Goal: Task Accomplishment & Management: Manage account settings

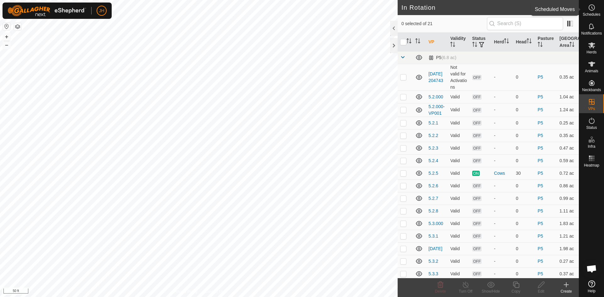
click at [592, 13] on span "Schedules" at bounding box center [592, 15] width 18 height 4
checkbox input "true"
checkbox input "false"
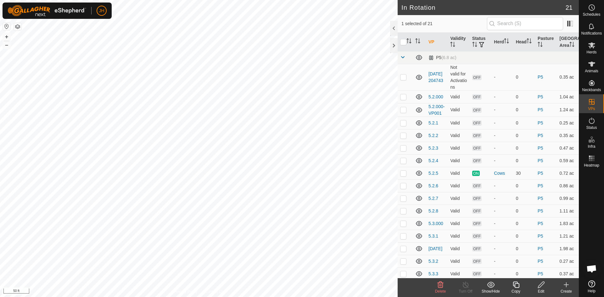
checkbox input "false"
checkbox input "true"
checkbox input "false"
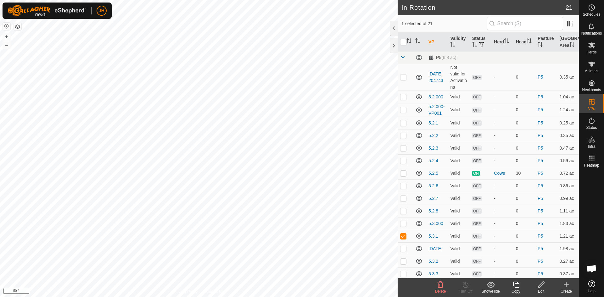
click at [540, 286] on icon at bounding box center [541, 285] width 8 height 8
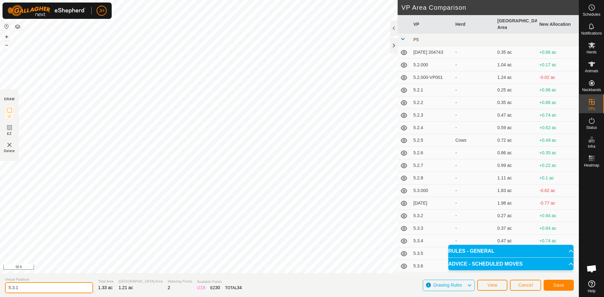
drag, startPoint x: 54, startPoint y: 290, endPoint x: 59, endPoint y: 291, distance: 4.8
click at [58, 291] on input "5.3.1" at bounding box center [49, 288] width 88 height 11
type input "5.3.1"
click at [565, 285] on button "Save" at bounding box center [559, 285] width 30 height 11
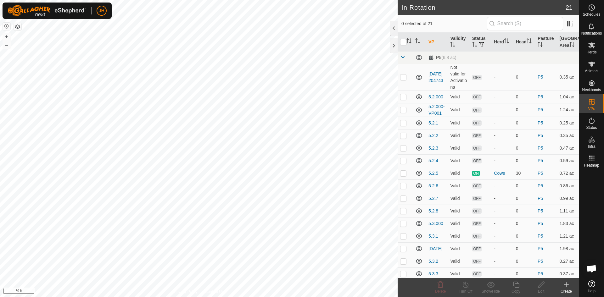
checkbox input "true"
click at [542, 287] on icon at bounding box center [541, 285] width 8 height 8
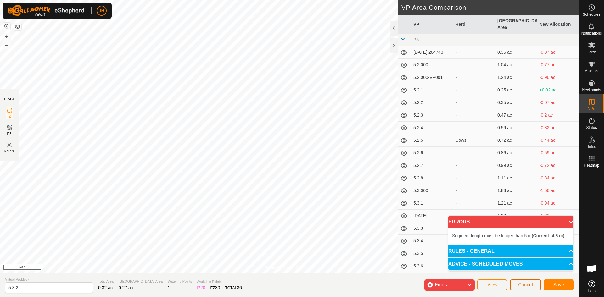
click at [533, 287] on button "Cancel" at bounding box center [525, 285] width 31 height 11
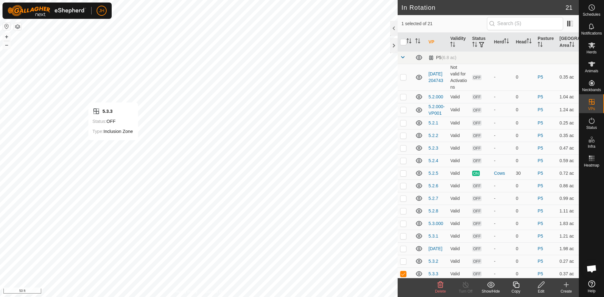
checkbox input "false"
checkbox input "true"
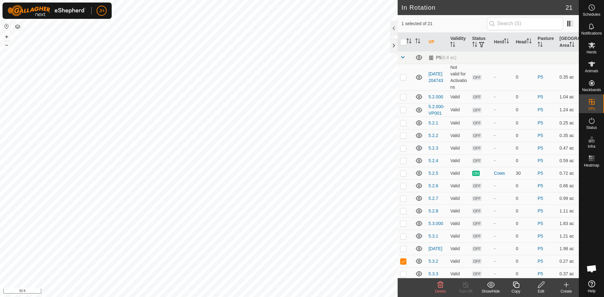
checkbox input "false"
checkbox input "true"
click at [543, 288] on icon at bounding box center [541, 285] width 8 height 8
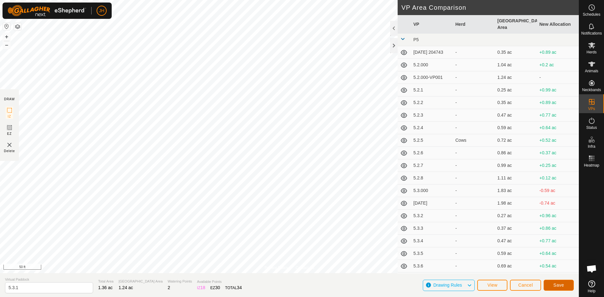
click at [562, 287] on span "Save" at bounding box center [558, 285] width 11 height 5
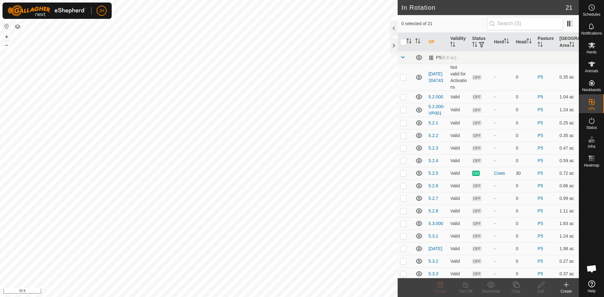
click at [569, 288] on icon at bounding box center [567, 285] width 8 height 8
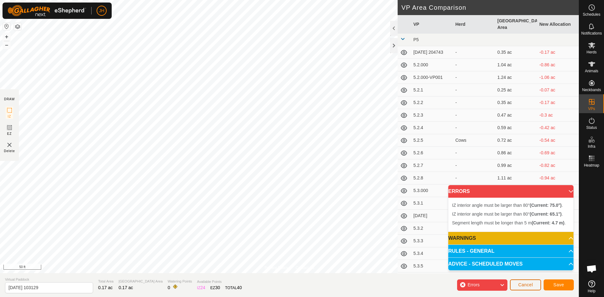
click at [530, 284] on span "Cancel" at bounding box center [525, 285] width 15 height 5
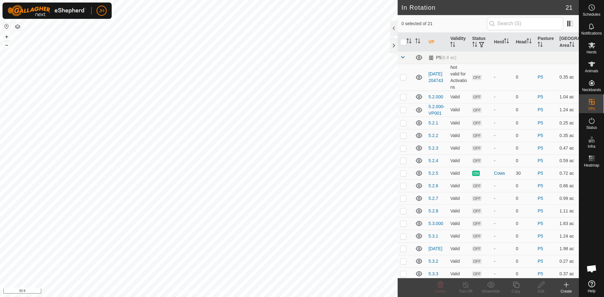
checkbox input "true"
checkbox input "false"
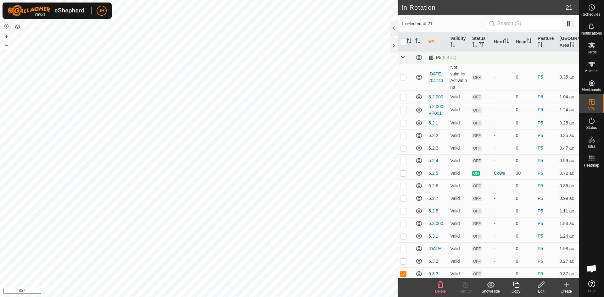
checkbox input "true"
checkbox input "false"
checkbox input "true"
checkbox input "false"
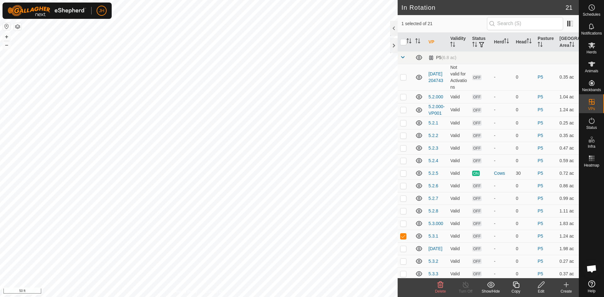
click at [542, 290] on div "Edit" at bounding box center [541, 292] width 25 height 6
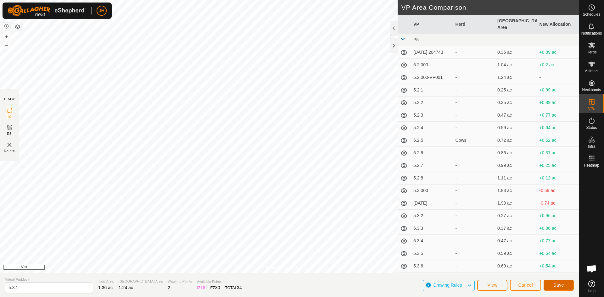
click at [566, 286] on button "Save" at bounding box center [559, 285] width 30 height 11
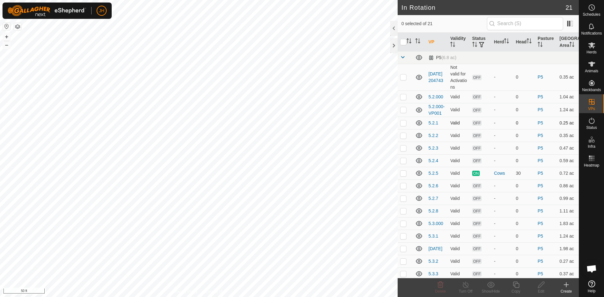
checkbox input "true"
checkbox input "false"
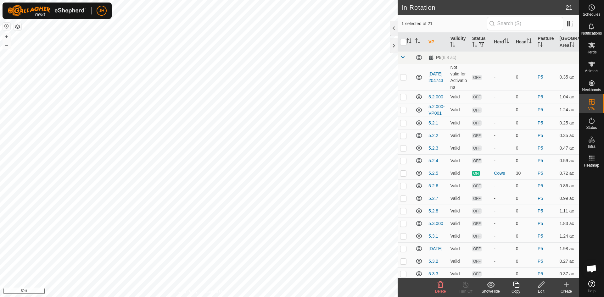
checkbox input "false"
checkbox input "true"
checkbox input "false"
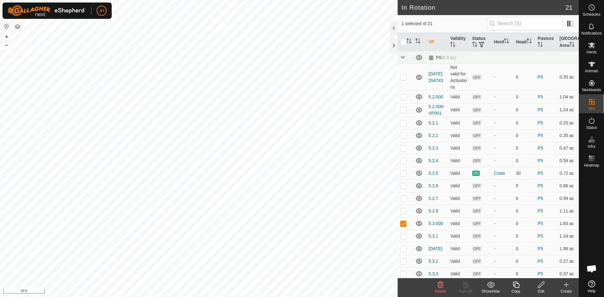
checkbox input "false"
checkbox input "true"
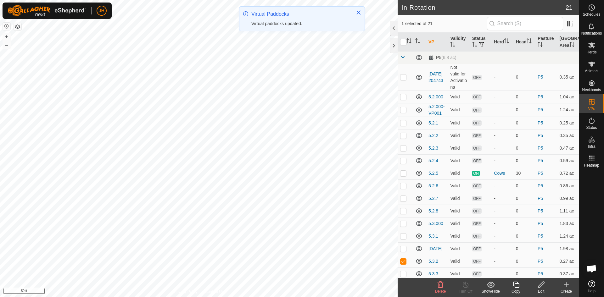
click at [543, 291] on div "Edit" at bounding box center [541, 292] width 25 height 6
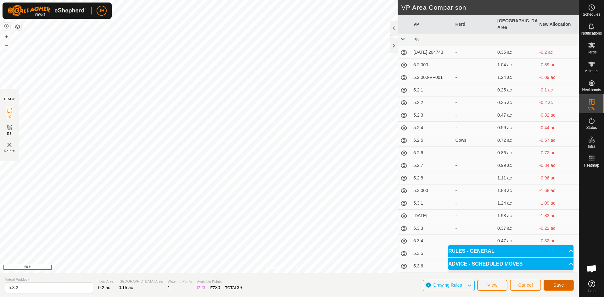
click at [555, 286] on span "Save" at bounding box center [558, 285] width 11 height 5
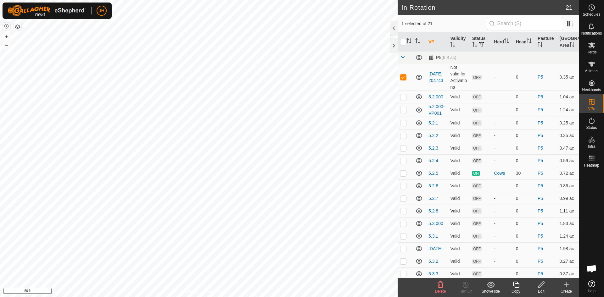
checkbox input "false"
checkbox input "true"
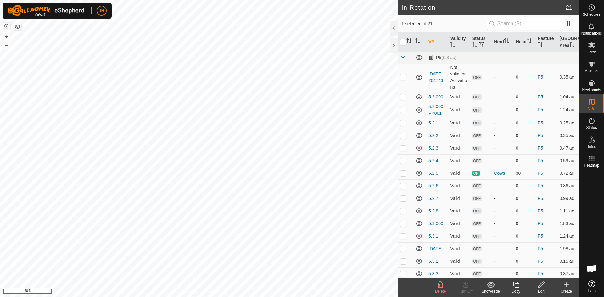
checkbox input "false"
click at [544, 289] on div "Edit" at bounding box center [541, 292] width 25 height 6
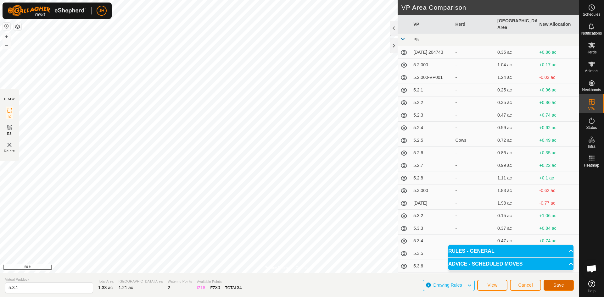
click at [563, 287] on button "Save" at bounding box center [559, 285] width 30 height 11
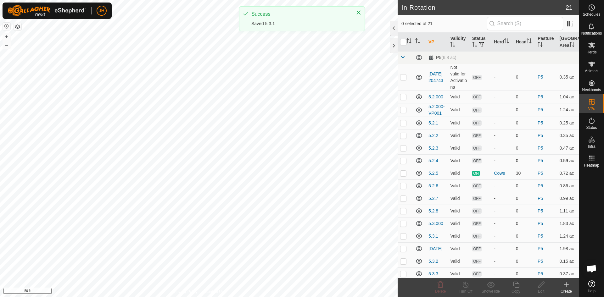
checkbox input "true"
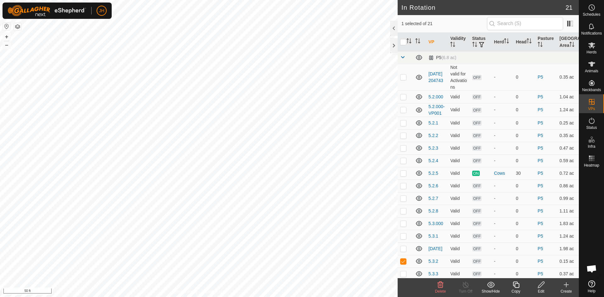
click at [541, 289] on div "Edit" at bounding box center [541, 292] width 25 height 6
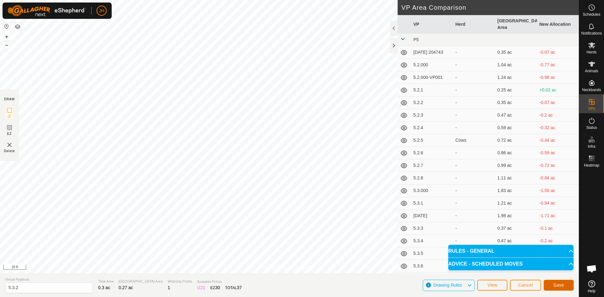
click at [561, 286] on span "Save" at bounding box center [558, 285] width 11 height 5
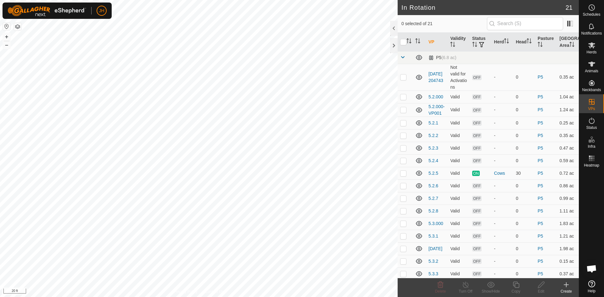
checkbox input "true"
click at [543, 289] on div "Edit" at bounding box center [541, 292] width 25 height 6
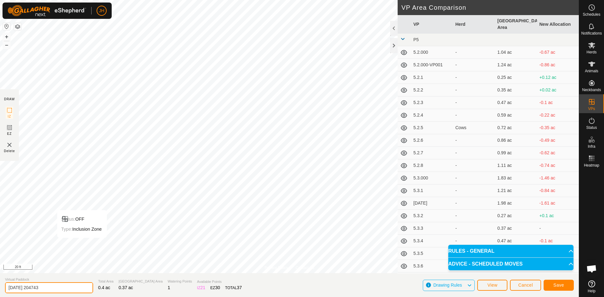
drag, startPoint x: 55, startPoint y: 291, endPoint x: 0, endPoint y: 290, distance: 54.7
click at [0, 290] on section "Virtual Paddock [DATE] 204743 Total Area 0.4 ac Grazing Area 0.37 ac Watering P…" at bounding box center [289, 285] width 579 height 24
type input "[DATE]"
click at [567, 286] on button "Save" at bounding box center [559, 285] width 30 height 11
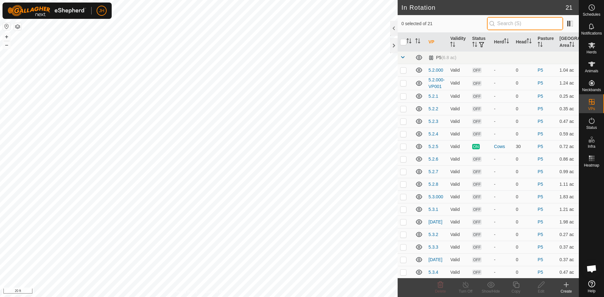
click at [499, 23] on input "text" at bounding box center [525, 23] width 76 height 13
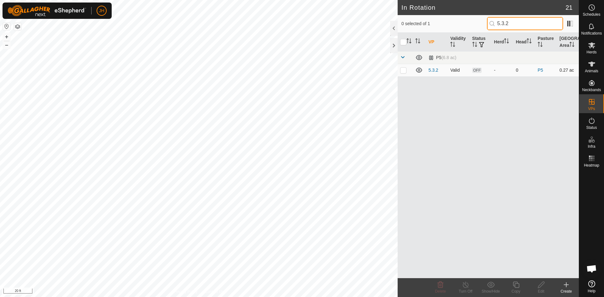
type input "5.3.2"
click at [401, 71] on p-checkbox at bounding box center [403, 70] width 6 height 5
checkbox input "true"
click at [542, 286] on icon at bounding box center [541, 285] width 8 height 8
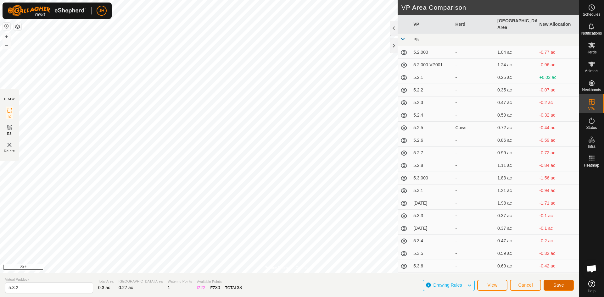
click at [553, 285] on button "Save" at bounding box center [559, 285] width 30 height 11
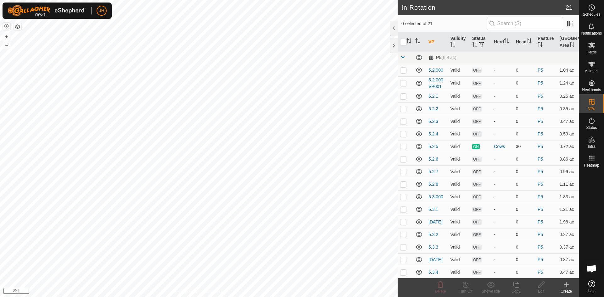
checkbox input "true"
click at [548, 292] on div "Edit" at bounding box center [541, 292] width 25 height 6
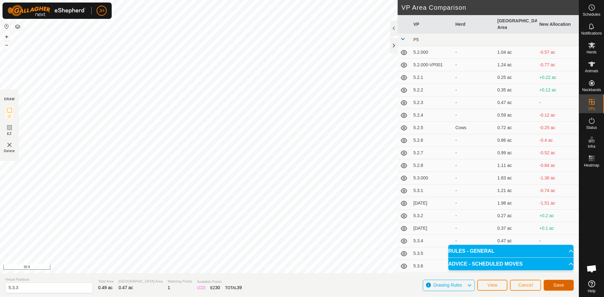
click at [564, 286] on button "Save" at bounding box center [559, 285] width 30 height 11
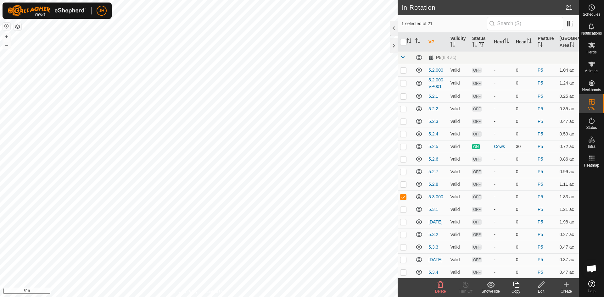
checkbox input "false"
checkbox input "true"
click at [543, 288] on icon at bounding box center [541, 285] width 8 height 8
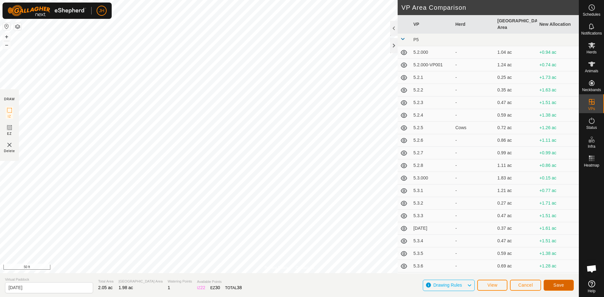
click at [563, 288] on button "Save" at bounding box center [559, 285] width 30 height 11
click at [48, 287] on input "[DATE]" at bounding box center [49, 288] width 88 height 11
click at [92, 290] on input "[DATE]" at bounding box center [49, 288] width 88 height 11
type input "[DATE]"
click at [525, 286] on span "Cancel" at bounding box center [525, 285] width 15 height 5
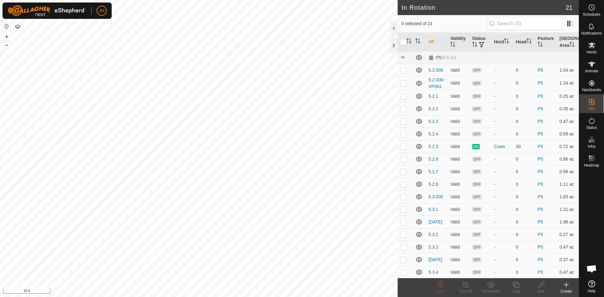
checkbox input "true"
click at [542, 288] on icon at bounding box center [541, 285] width 8 height 8
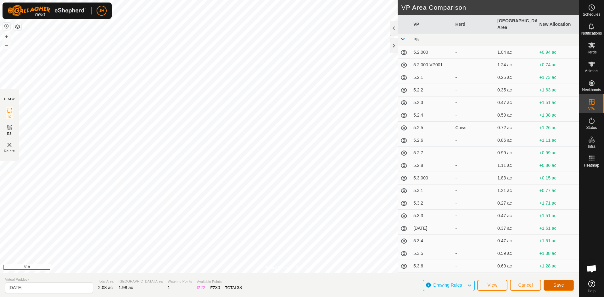
click at [561, 287] on span "Save" at bounding box center [558, 285] width 11 height 5
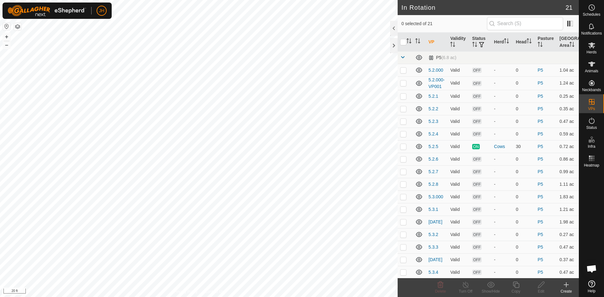
checkbox input "true"
click at [541, 288] on icon at bounding box center [541, 285] width 8 height 8
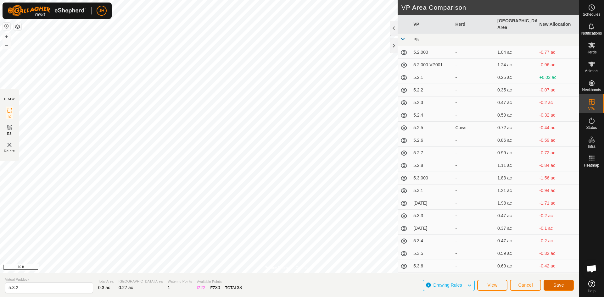
click at [566, 289] on button "Save" at bounding box center [559, 285] width 30 height 11
click at [529, 287] on span "Cancel" at bounding box center [525, 285] width 15 height 5
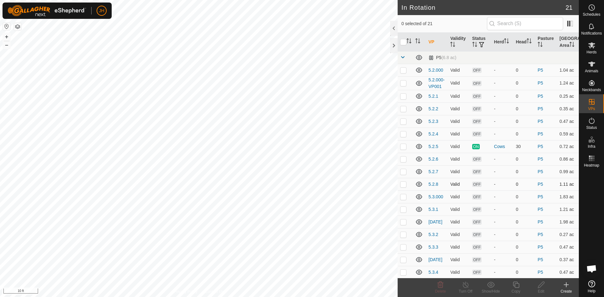
checkbox input "true"
checkbox input "false"
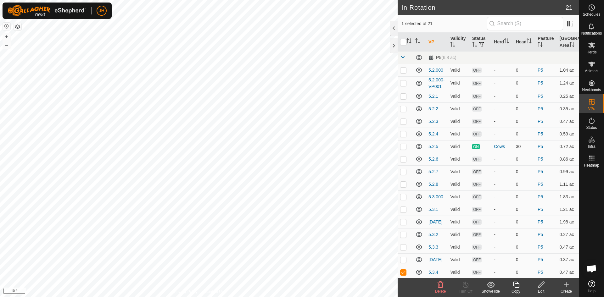
checkbox input "false"
checkbox input "true"
checkbox input "false"
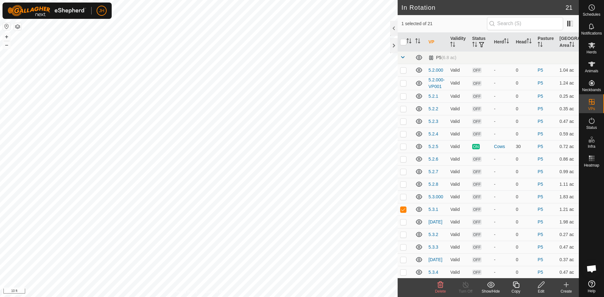
click at [541, 289] on div "Edit" at bounding box center [541, 292] width 25 height 6
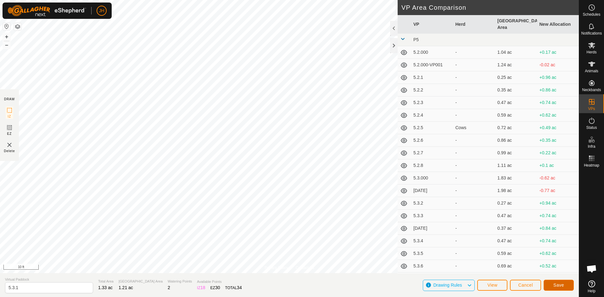
click at [560, 287] on span "Save" at bounding box center [558, 285] width 11 height 5
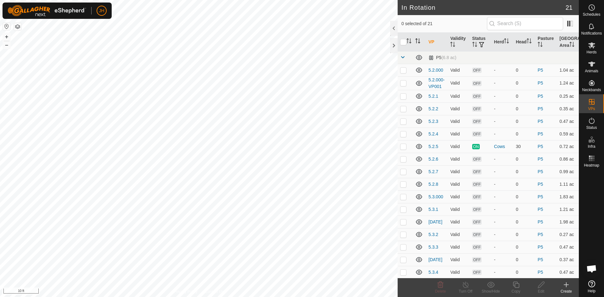
checkbox input "true"
click at [542, 291] on div "Edit" at bounding box center [541, 292] width 25 height 6
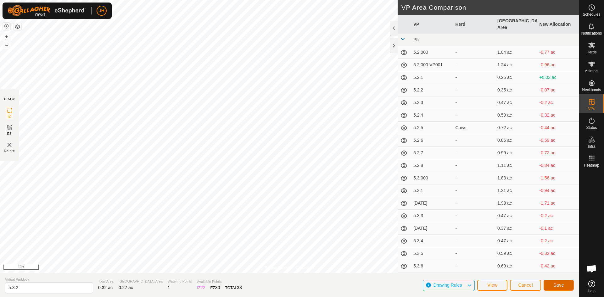
click at [559, 285] on span "Save" at bounding box center [558, 285] width 11 height 5
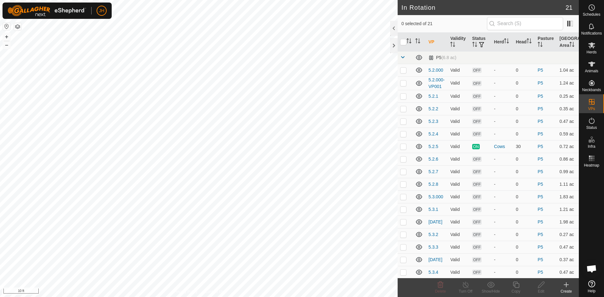
checkbox input "true"
click at [541, 291] on div "Edit" at bounding box center [541, 292] width 25 height 6
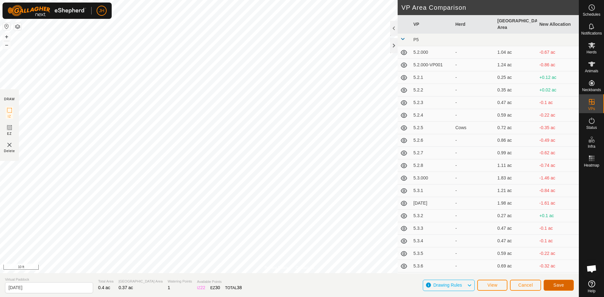
click at [556, 286] on span "Save" at bounding box center [558, 285] width 11 height 5
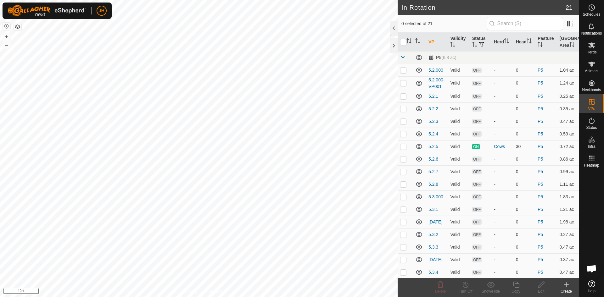
checkbox input "true"
click at [542, 288] on icon at bounding box center [541, 285] width 8 height 8
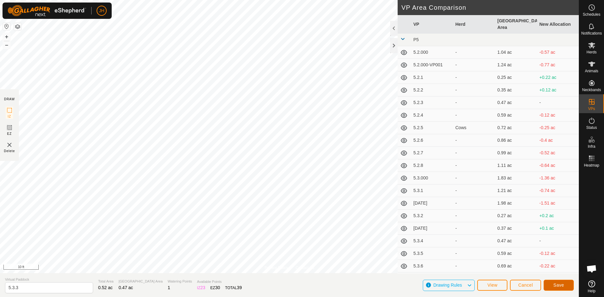
click at [562, 287] on span "Save" at bounding box center [558, 285] width 11 height 5
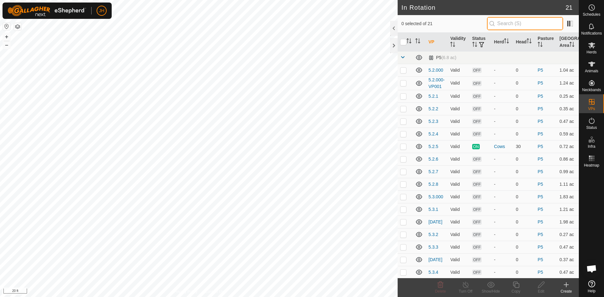
click at [521, 23] on input "text" at bounding box center [525, 23] width 76 height 13
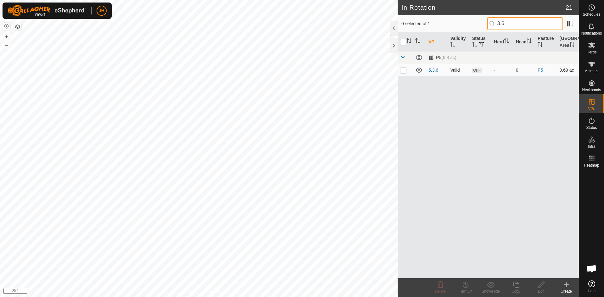
type input "3.6"
click at [405, 72] on p-checkbox at bounding box center [403, 70] width 6 height 5
checkbox input "true"
click at [540, 289] on div "Edit" at bounding box center [541, 292] width 25 height 6
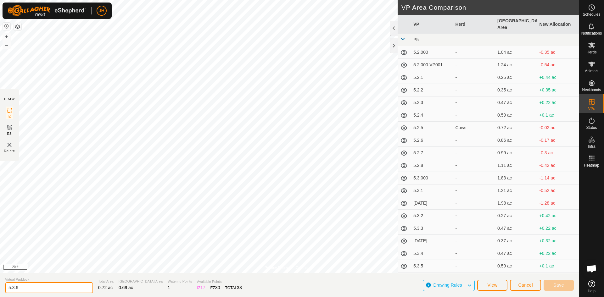
click at [21, 289] on input "5.3.6" at bounding box center [49, 288] width 88 height 11
type input "5.3.7"
click at [559, 285] on span "Save" at bounding box center [558, 285] width 11 height 5
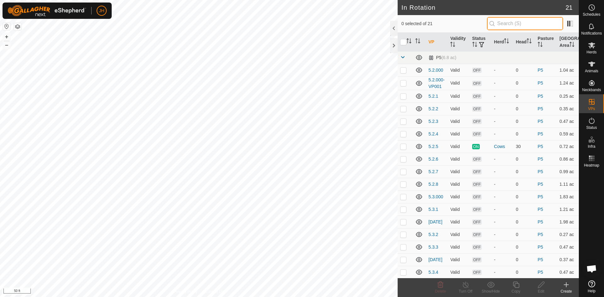
click at [493, 26] on input "text" at bounding box center [525, 23] width 76 height 13
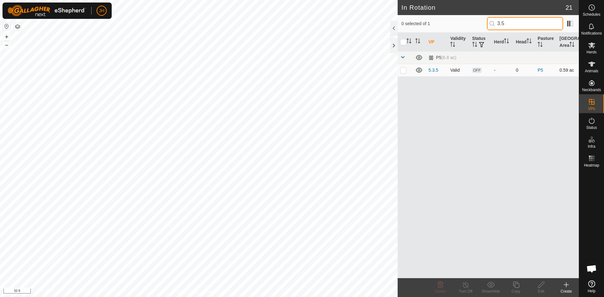
type input "3.5"
click at [405, 73] on td at bounding box center [405, 70] width 15 height 13
checkbox input "true"
click at [542, 290] on div "Edit" at bounding box center [541, 292] width 25 height 6
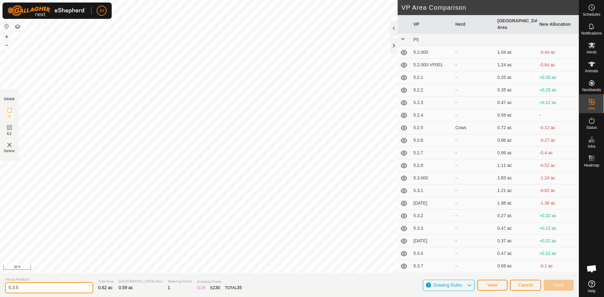
click at [38, 289] on input "5.3.5" at bounding box center [49, 288] width 88 height 11
type input "5.3.6"
click at [565, 288] on button "Save" at bounding box center [559, 285] width 30 height 11
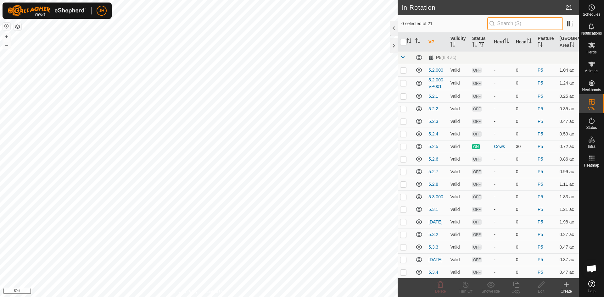
click at [507, 26] on input "text" at bounding box center [525, 23] width 76 height 13
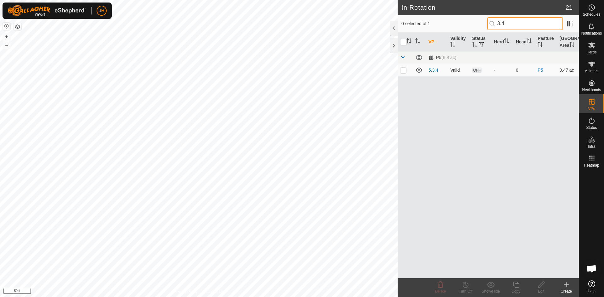
type input "3.4"
click at [405, 74] on td at bounding box center [405, 70] width 15 height 13
checkbox input "true"
click at [544, 290] on div "Edit" at bounding box center [541, 292] width 25 height 6
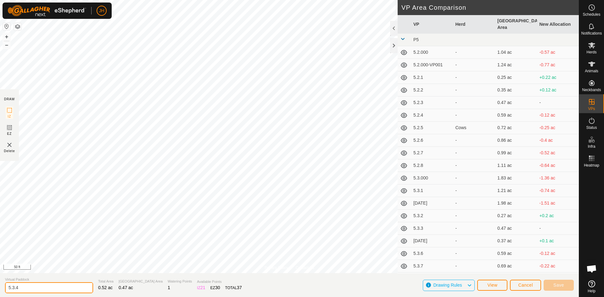
click at [25, 291] on input "5.3.4" at bounding box center [49, 288] width 88 height 11
type input "5.3.5"
click at [562, 285] on span "Save" at bounding box center [558, 285] width 11 height 5
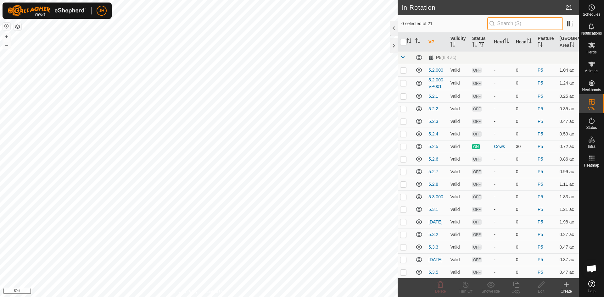
click at [507, 24] on input "text" at bounding box center [525, 23] width 76 height 13
click at [511, 25] on input "text" at bounding box center [525, 23] width 76 height 13
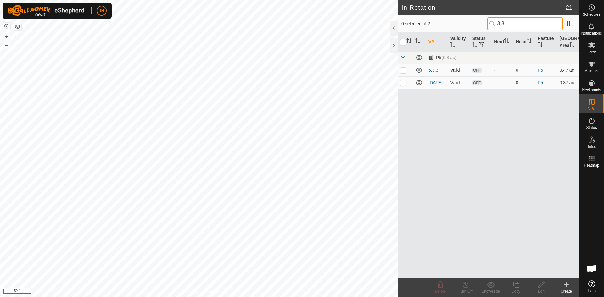
type input "3.3"
click at [403, 71] on p-checkbox at bounding box center [403, 70] width 6 height 5
checkbox input "true"
click at [542, 288] on icon at bounding box center [541, 285] width 8 height 8
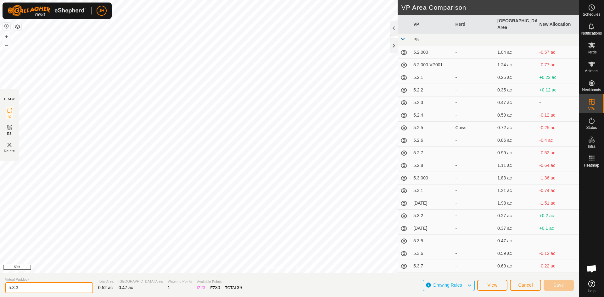
click at [36, 285] on input "5.3.3" at bounding box center [49, 288] width 88 height 11
type input "5.3.4"
click at [559, 282] on button "Save" at bounding box center [559, 285] width 30 height 11
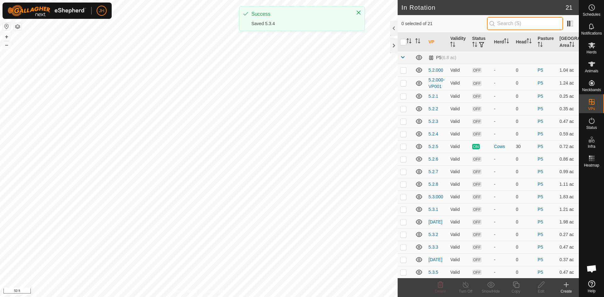
click at [492, 25] on input "text" at bounding box center [525, 23] width 76 height 13
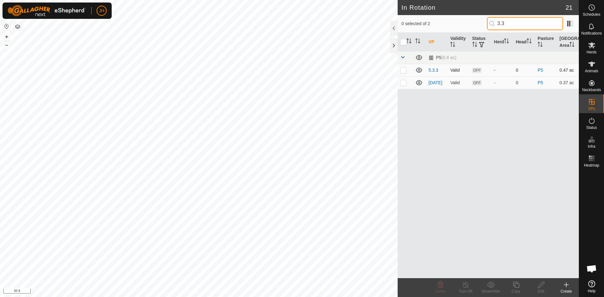
type input "3.3"
click at [404, 73] on td at bounding box center [405, 70] width 15 height 13
checkbox input "true"
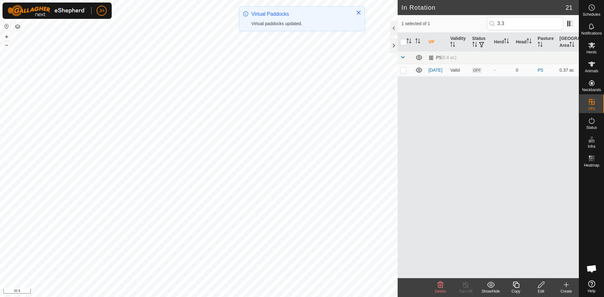
click at [539, 286] on icon at bounding box center [541, 285] width 8 height 8
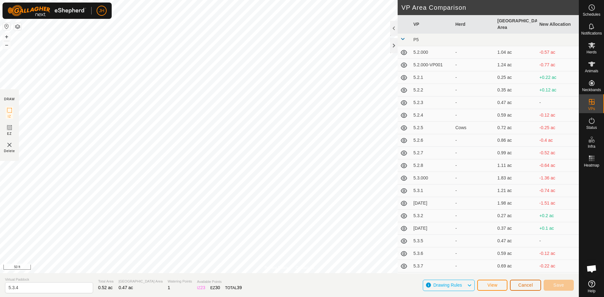
click at [523, 289] on button "Cancel" at bounding box center [525, 285] width 31 height 11
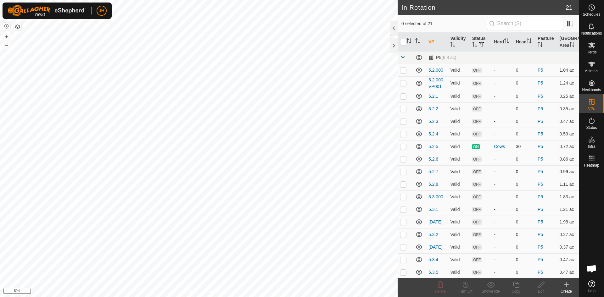
checkbox input "true"
click at [496, 25] on input "text" at bounding box center [525, 23] width 76 height 13
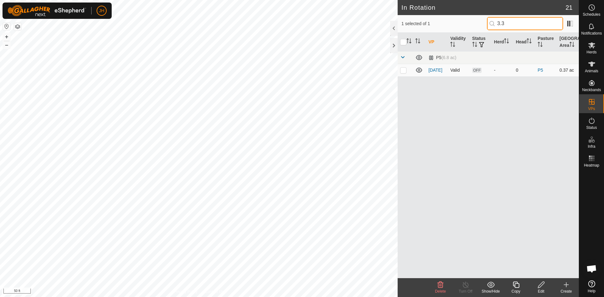
type input "3.3"
click at [402, 73] on td at bounding box center [405, 70] width 15 height 13
click at [404, 72] on p-checkbox at bounding box center [403, 70] width 6 height 5
checkbox input "false"
click at [506, 22] on input "3.3" at bounding box center [525, 23] width 76 height 13
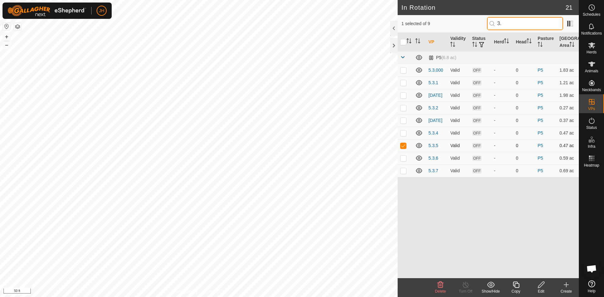
type input "3."
click at [403, 146] on p-checkbox at bounding box center [403, 145] width 6 height 5
checkbox input "false"
click at [506, 24] on input "3." at bounding box center [525, 23] width 76 height 13
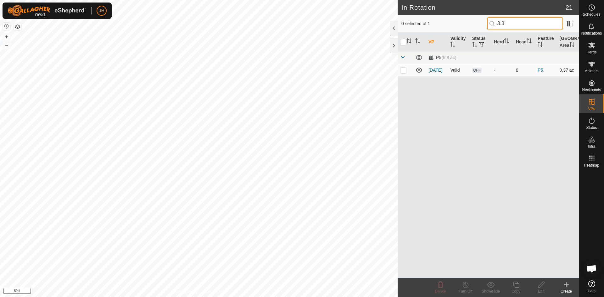
type input "3.3"
click at [404, 73] on td at bounding box center [405, 70] width 15 height 13
checkbox input "true"
click at [542, 287] on icon at bounding box center [541, 285] width 8 height 8
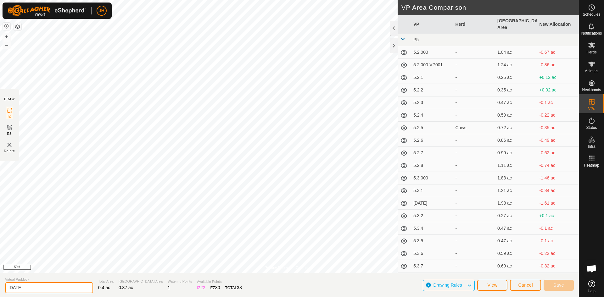
click at [27, 288] on input "[DATE]" at bounding box center [49, 288] width 88 height 11
type input "5.3.3"
click at [556, 283] on span "Save" at bounding box center [558, 285] width 11 height 5
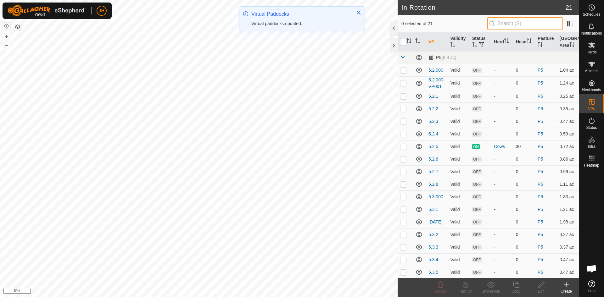
click at [519, 24] on input "text" at bounding box center [525, 23] width 76 height 13
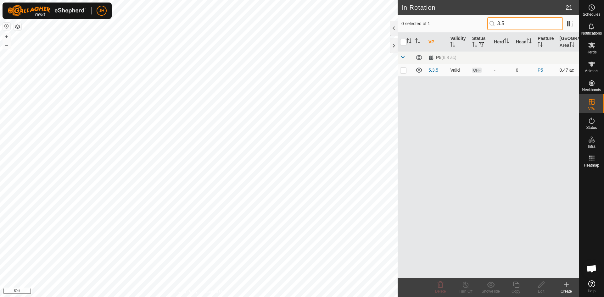
type input "3.5"
click at [403, 72] on p-checkbox at bounding box center [403, 70] width 6 height 5
checkbox input "true"
drag, startPoint x: 540, startPoint y: 287, endPoint x: 546, endPoint y: 289, distance: 6.9
click at [546, 289] on div "Edit" at bounding box center [541, 287] width 25 height 19
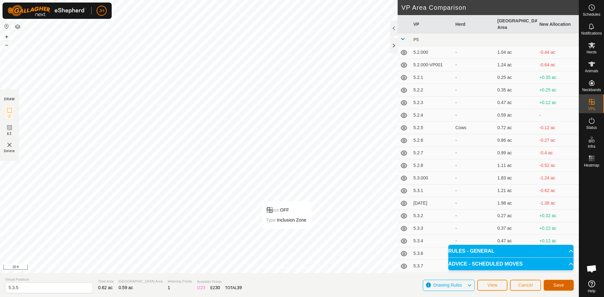
click at [559, 286] on span "Save" at bounding box center [558, 285] width 11 height 5
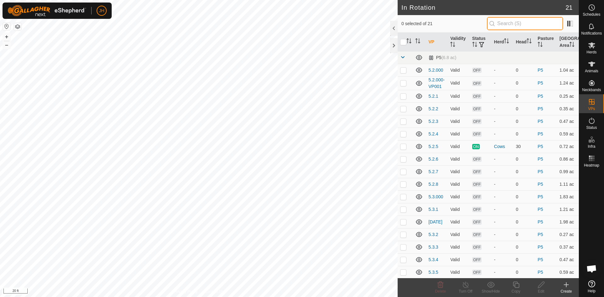
click at [507, 27] on input "text" at bounding box center [525, 23] width 76 height 13
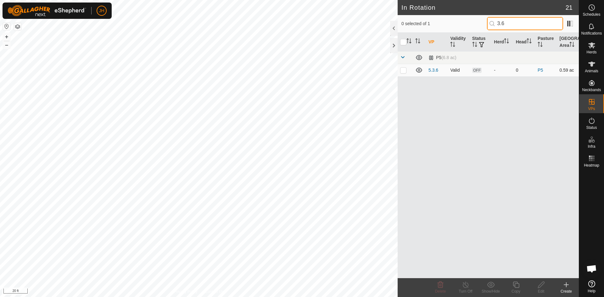
type input "3.6"
click at [403, 72] on p-checkbox at bounding box center [403, 70] width 6 height 5
checkbox input "true"
click at [542, 285] on icon at bounding box center [541, 285] width 6 height 6
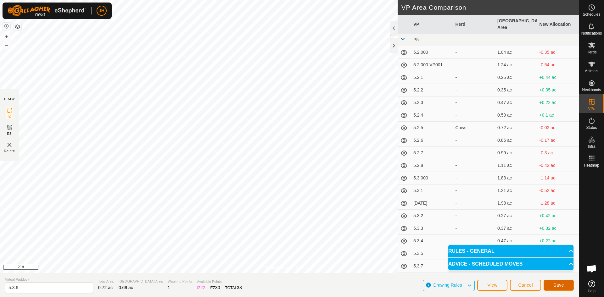
click at [565, 287] on button "Save" at bounding box center [559, 285] width 30 height 11
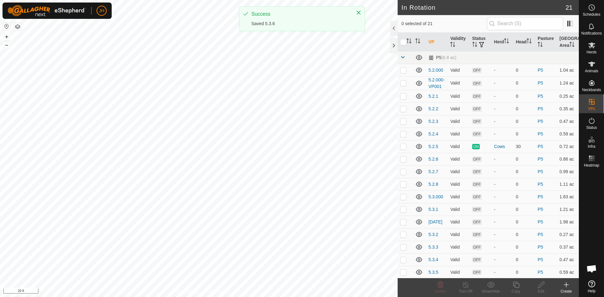
checkbox input "true"
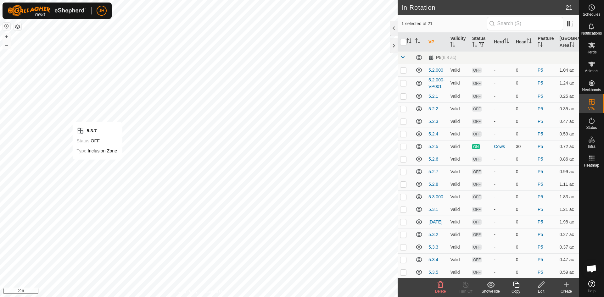
checkbox input "true"
checkbox input "false"
checkbox input "true"
checkbox input "false"
click at [543, 286] on icon at bounding box center [541, 285] width 8 height 8
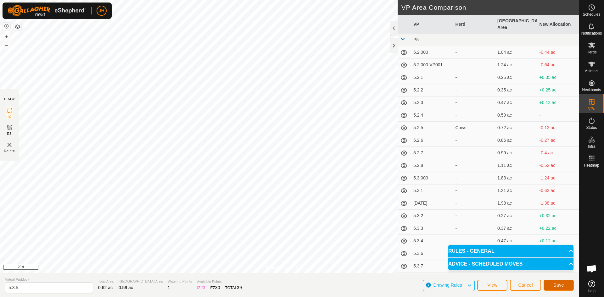
click at [564, 287] on button "Save" at bounding box center [559, 285] width 30 height 11
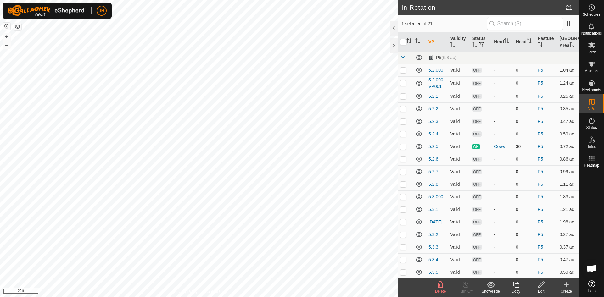
checkbox input "true"
checkbox input "false"
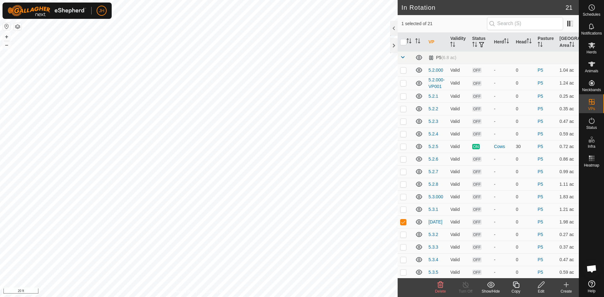
checkbox input "true"
click at [544, 289] on div "Edit" at bounding box center [541, 292] width 25 height 6
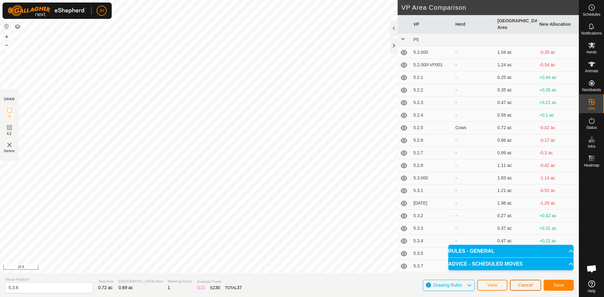
click at [523, 287] on span "Cancel" at bounding box center [525, 285] width 15 height 5
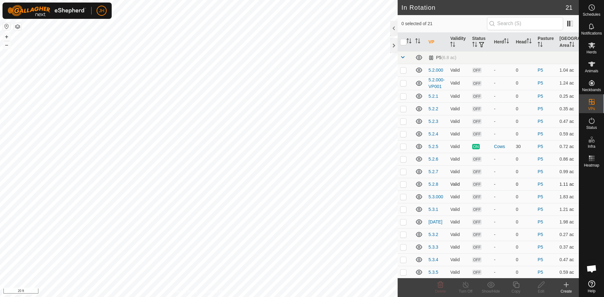
checkbox input "true"
click at [541, 290] on div "Edit" at bounding box center [541, 292] width 25 height 6
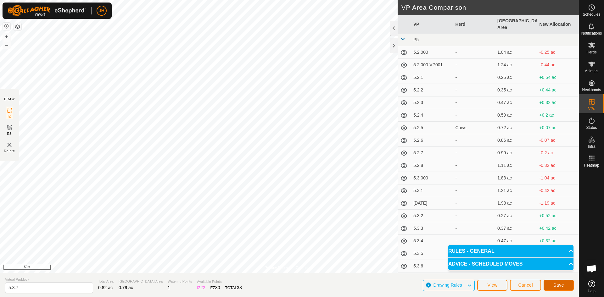
click at [567, 288] on button "Save" at bounding box center [559, 285] width 30 height 11
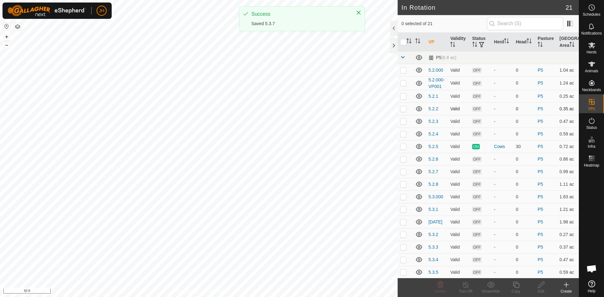
checkbox input "true"
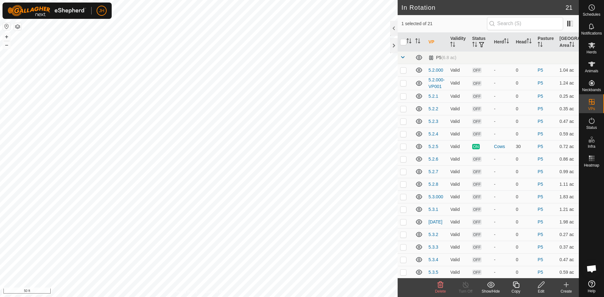
click at [543, 285] on icon at bounding box center [541, 285] width 8 height 8
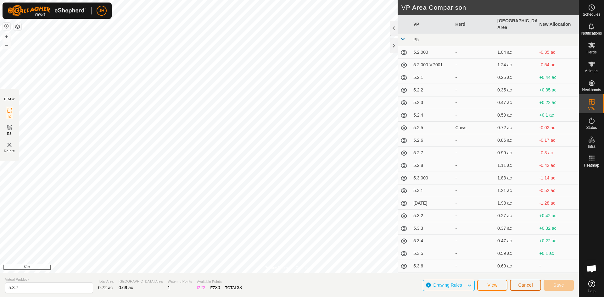
click at [522, 284] on span "Cancel" at bounding box center [525, 285] width 15 height 5
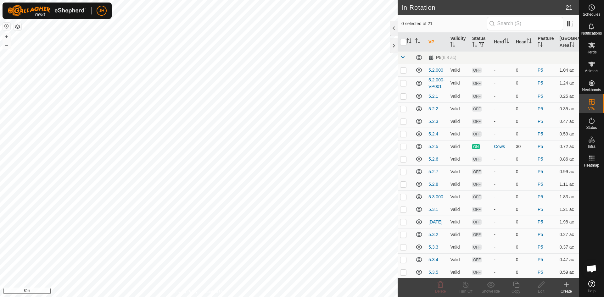
checkbox input "true"
click at [516, 289] on div "Copy" at bounding box center [515, 292] width 25 height 6
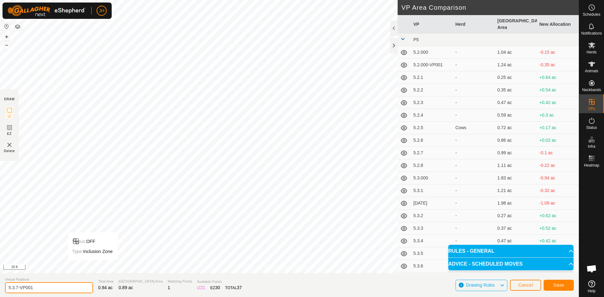
click at [48, 286] on input "5.3.7-VP001" at bounding box center [49, 288] width 88 height 11
type input "5.3.8"
click at [567, 286] on button "Save" at bounding box center [559, 285] width 30 height 11
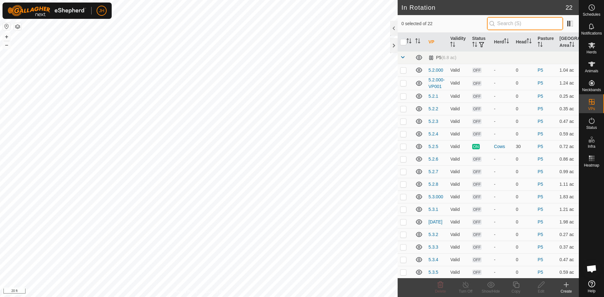
click at [496, 24] on input "text" at bounding box center [525, 23] width 76 height 13
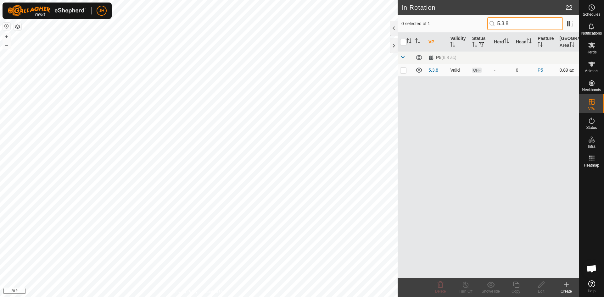
type input "5.3.8"
click at [403, 72] on p-checkbox at bounding box center [403, 70] width 6 height 5
checkbox input "true"
click at [516, 289] on div "Copy" at bounding box center [515, 292] width 25 height 6
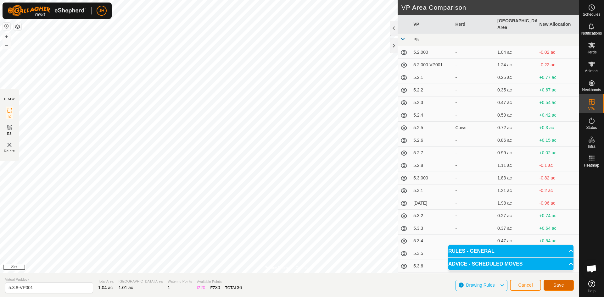
click at [564, 287] on button "Save" at bounding box center [559, 285] width 30 height 11
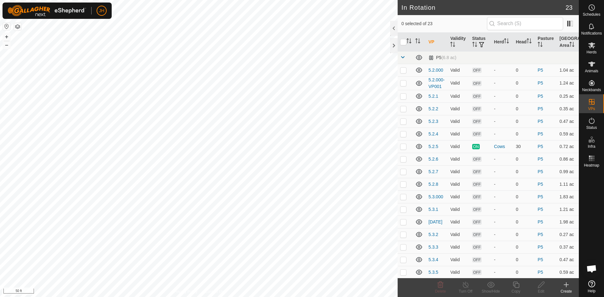
checkbox input "true"
click at [522, 27] on input "text" at bounding box center [525, 23] width 76 height 13
click at [518, 290] on div "Copy" at bounding box center [515, 292] width 25 height 6
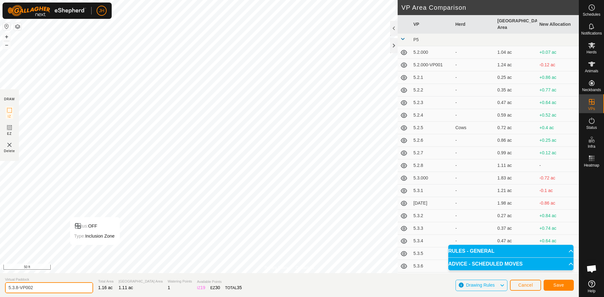
click at [40, 289] on input "5.3.8-VP002" at bounding box center [49, 288] width 88 height 11
type input "[DATE]"
click at [565, 287] on button "Save" at bounding box center [559, 285] width 30 height 11
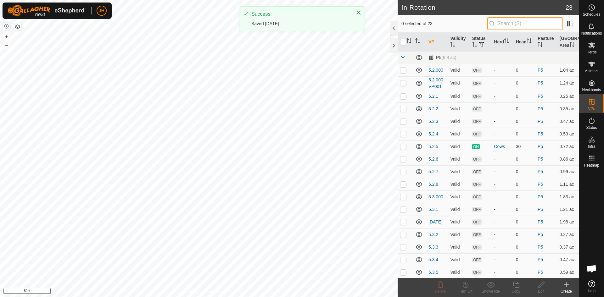
click at [515, 20] on input "text" at bounding box center [525, 23] width 76 height 13
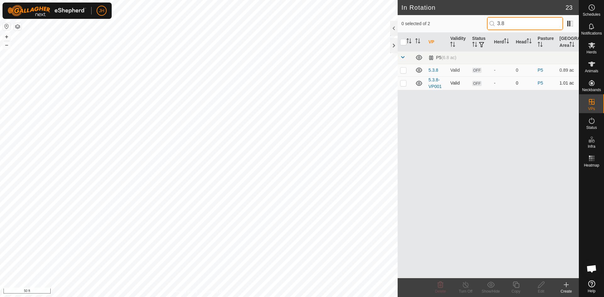
type input "3.8"
click at [404, 83] on p-checkbox at bounding box center [403, 83] width 6 height 5
checkbox input "true"
click at [542, 289] on div "Edit" at bounding box center [541, 292] width 25 height 6
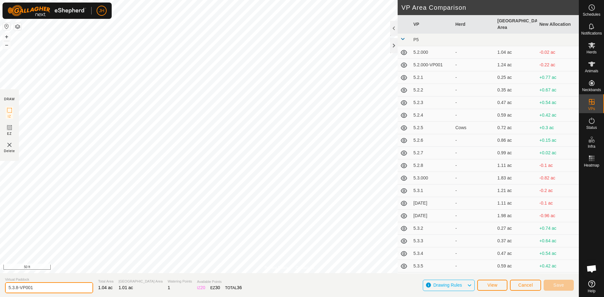
click at [39, 289] on input "5.3.8-VP001" at bounding box center [49, 288] width 88 height 11
click at [51, 289] on input "5.3.8-VP001" at bounding box center [49, 288] width 88 height 11
type input "5.3.9"
click at [557, 285] on span "Save" at bounding box center [558, 285] width 11 height 5
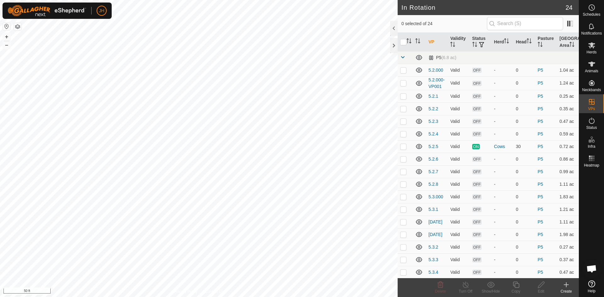
checkbox input "true"
click at [544, 289] on div "Edit" at bounding box center [541, 292] width 25 height 6
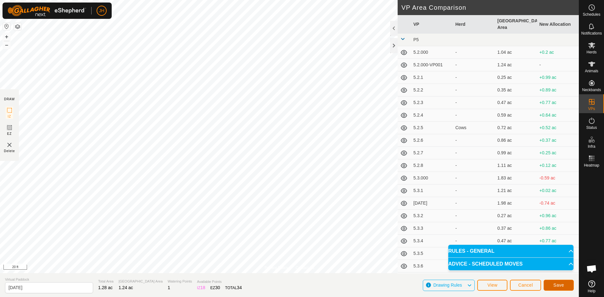
click at [560, 287] on span "Save" at bounding box center [558, 285] width 11 height 5
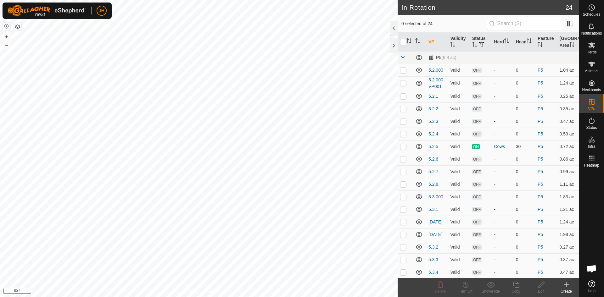
checkbox input "true"
click at [543, 288] on icon at bounding box center [541, 285] width 8 height 8
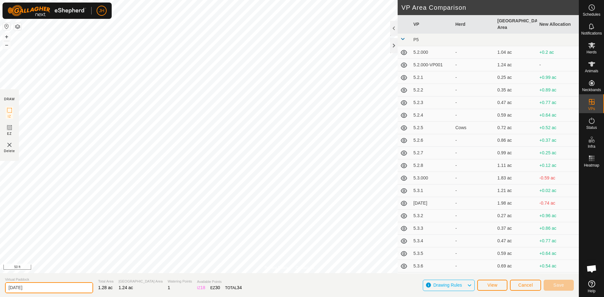
click at [28, 288] on input "[DATE]" at bounding box center [49, 288] width 88 height 11
type input "[DATE]"
click at [567, 289] on button "Save" at bounding box center [559, 285] width 30 height 11
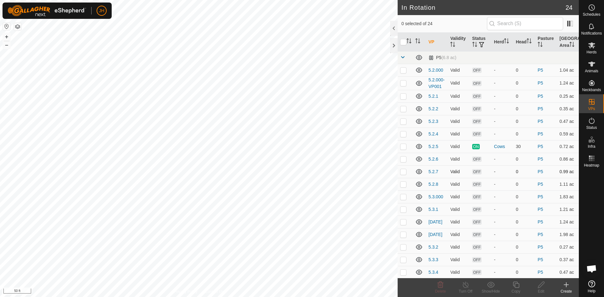
checkbox input "true"
click at [543, 289] on div "Edit" at bounding box center [541, 292] width 25 height 6
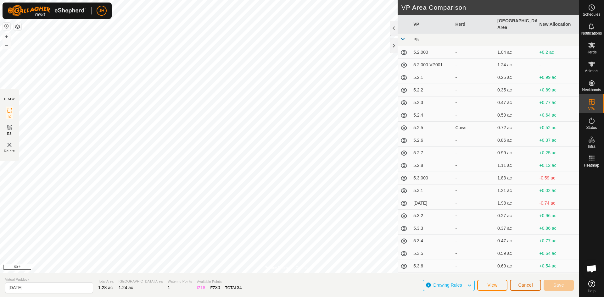
click at [532, 288] on span "Cancel" at bounding box center [525, 285] width 15 height 5
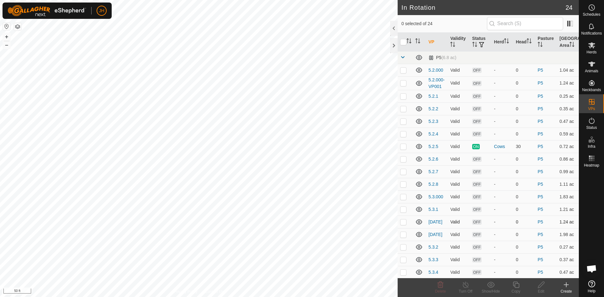
checkbox input "true"
click at [517, 289] on div "Copy" at bounding box center [515, 292] width 25 height 6
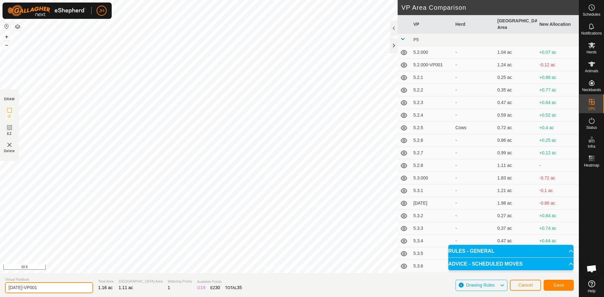
click at [45, 289] on input "[DATE]-VP001" at bounding box center [49, 288] width 88 height 11
type input "[DATE]"
click at [557, 287] on span "Save" at bounding box center [558, 285] width 11 height 5
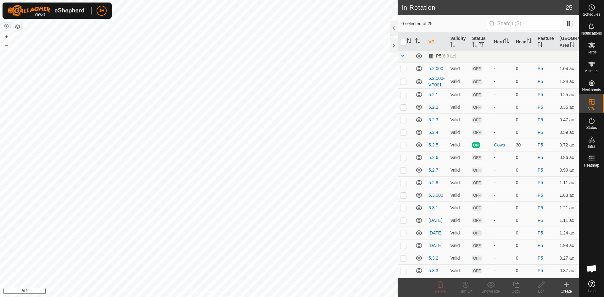
scroll to position [16, 0]
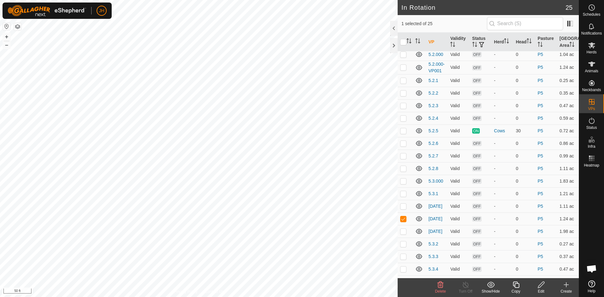
click at [517, 286] on icon at bounding box center [516, 285] width 8 height 8
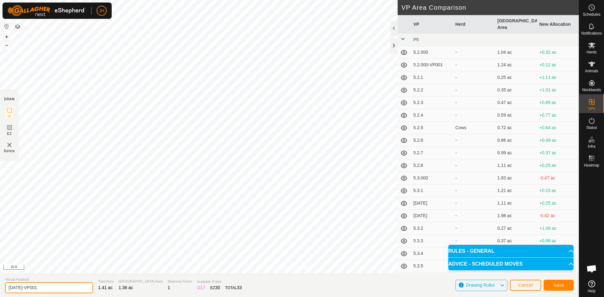
click at [39, 287] on input "[DATE]-VP001" at bounding box center [49, 288] width 88 height 11
type input "[DATE]"
click at [560, 286] on span "Save" at bounding box center [558, 285] width 11 height 5
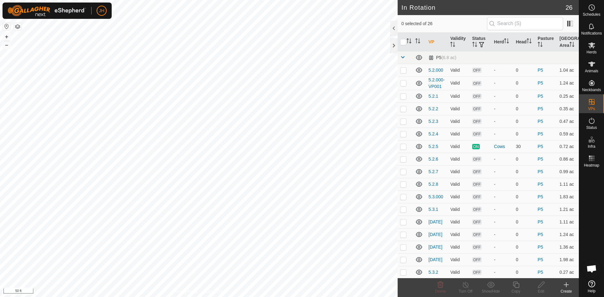
checkbox input "true"
click at [514, 286] on icon at bounding box center [516, 285] width 6 height 6
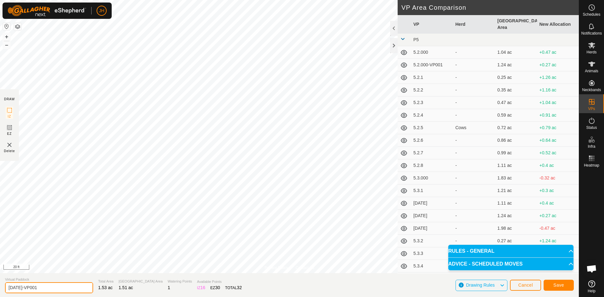
click at [49, 289] on input "[DATE]-VP001" at bounding box center [49, 288] width 88 height 11
type input "[DATE]"
click at [562, 284] on span "Save" at bounding box center [558, 285] width 11 height 5
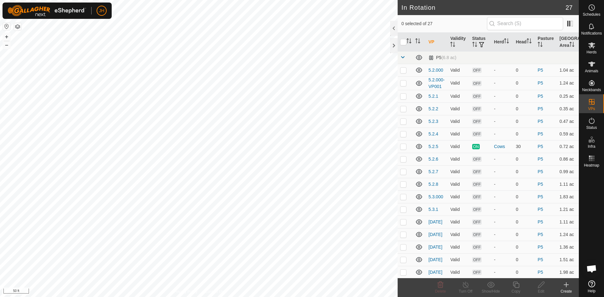
checkbox input "true"
click at [516, 288] on icon at bounding box center [516, 285] width 6 height 6
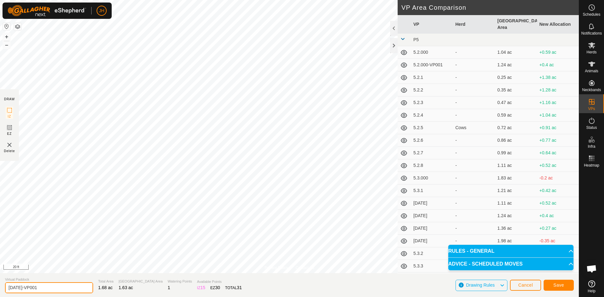
click at [40, 288] on input "[DATE]-VP001" at bounding box center [49, 288] width 88 height 11
type input "[DATE]"
click at [559, 288] on button "Save" at bounding box center [559, 285] width 30 height 11
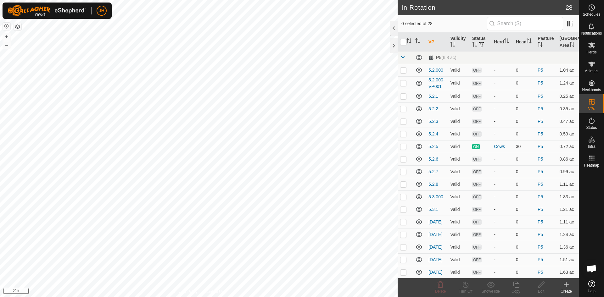
checkbox input "true"
click at [517, 287] on icon at bounding box center [516, 285] width 8 height 8
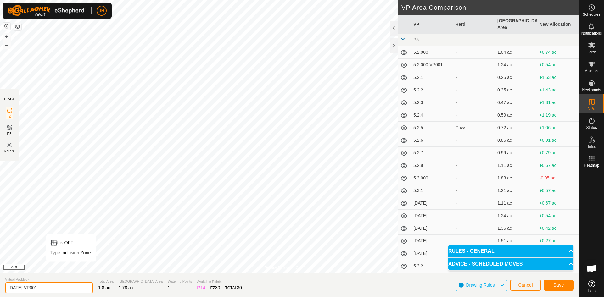
click at [46, 288] on input "[DATE]-VP001" at bounding box center [49, 288] width 88 height 11
type input "[DATE]"
click at [563, 286] on span "Save" at bounding box center [558, 285] width 11 height 5
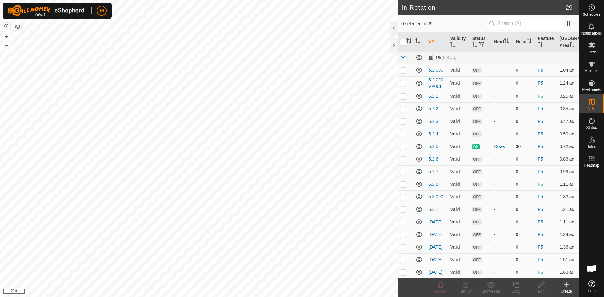
checkbox input "true"
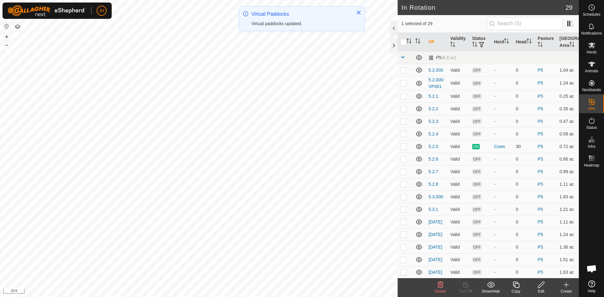
click at [518, 286] on icon at bounding box center [516, 285] width 8 height 8
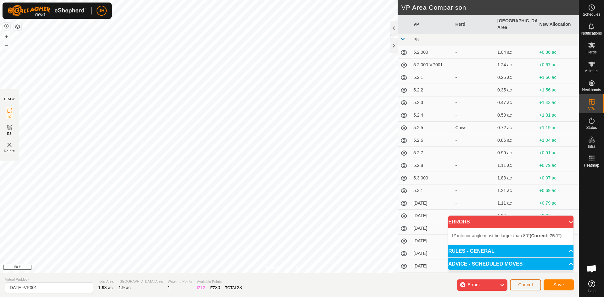
click at [530, 287] on span "Cancel" at bounding box center [525, 285] width 15 height 5
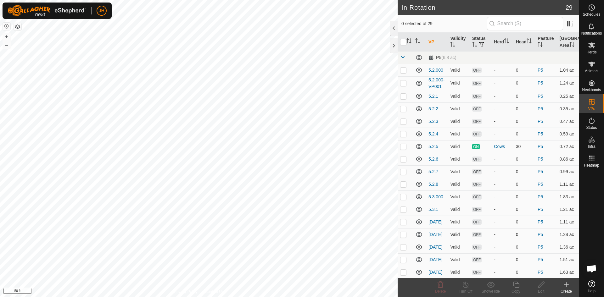
checkbox input "true"
